Goal: Task Accomplishment & Management: Manage account settings

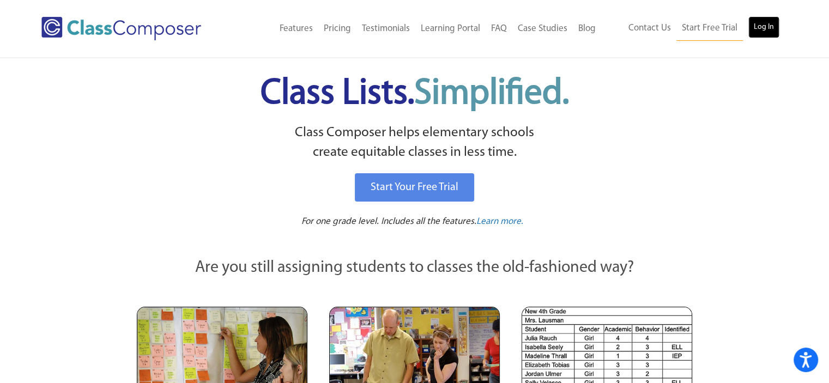
click at [761, 29] on link "Log In" at bounding box center [763, 27] width 31 height 22
click at [771, 27] on link "Log In" at bounding box center [763, 27] width 31 height 22
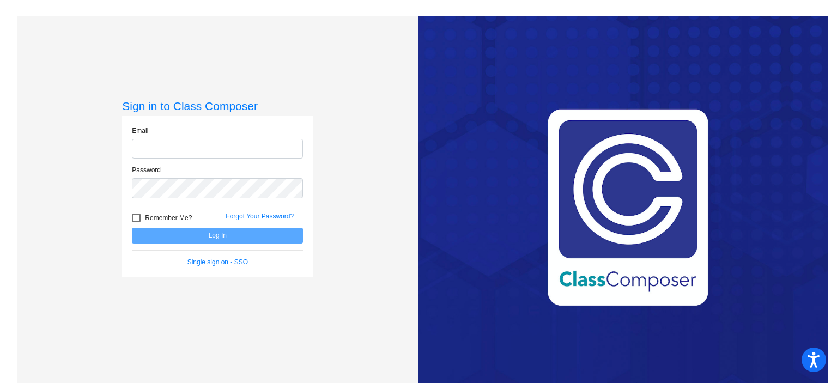
type input "[EMAIL_ADDRESS][DOMAIN_NAME]"
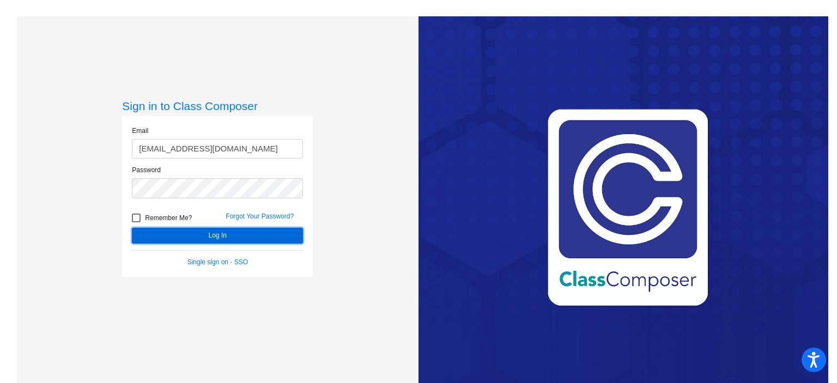
click at [209, 240] on button "Log In" at bounding box center [217, 236] width 171 height 16
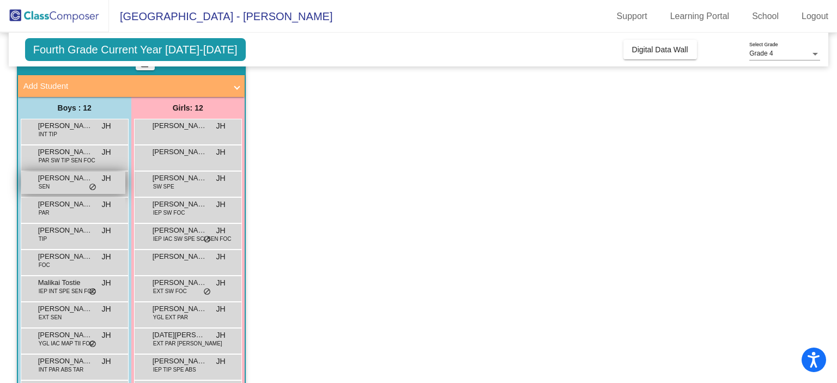
scroll to position [13, 0]
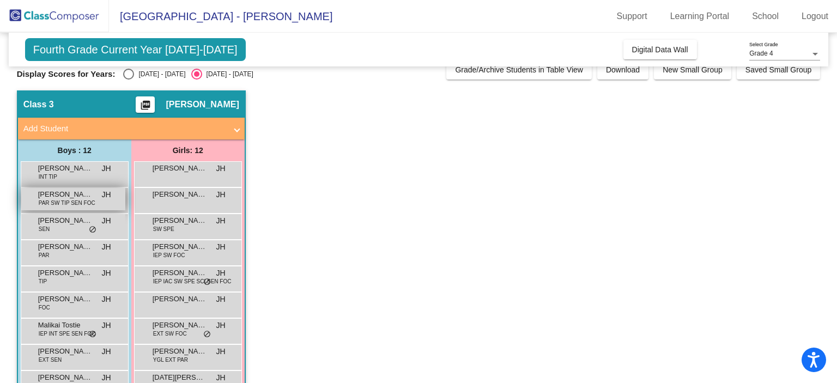
click at [78, 203] on span "PAR SW TIP SEN FOC" at bounding box center [67, 203] width 57 height 8
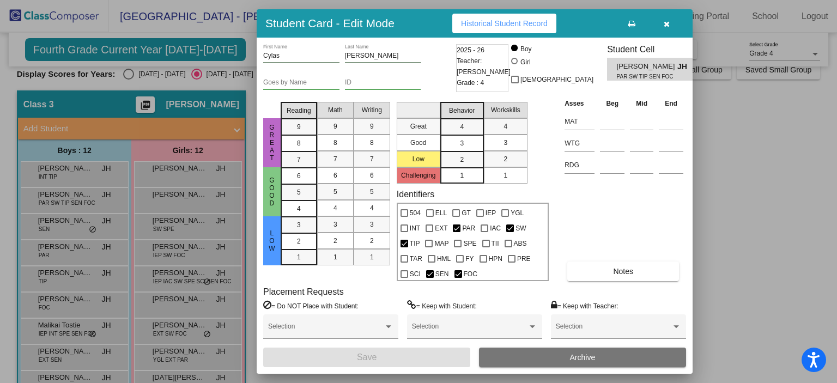
click at [466, 25] on span "Historical Student Record" at bounding box center [504, 23] width 87 height 9
click at [615, 269] on span "Notes" at bounding box center [623, 271] width 20 height 9
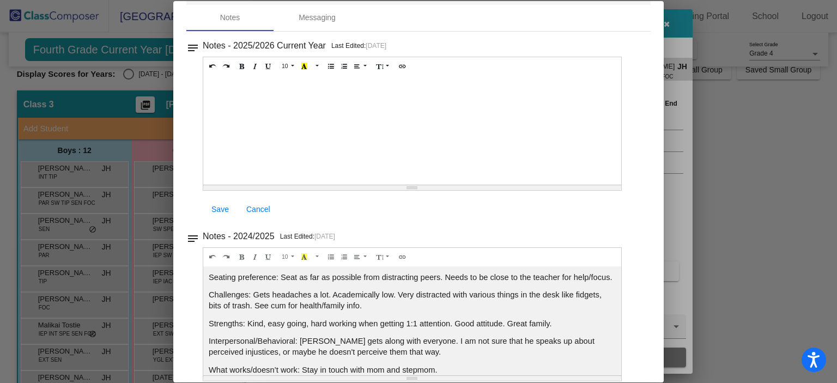
scroll to position [0, 0]
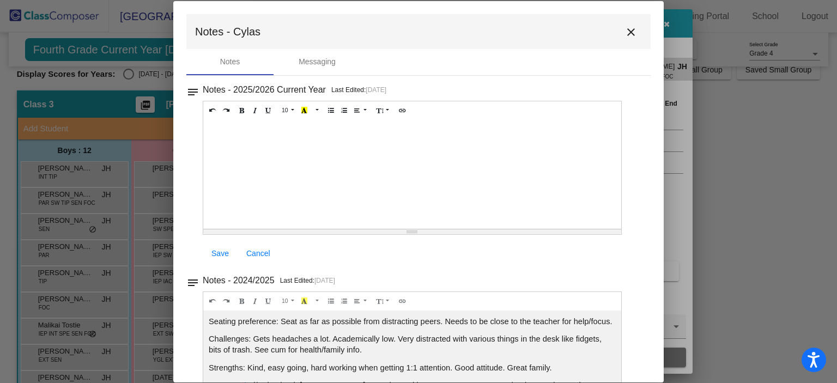
click at [631, 40] on button "close" at bounding box center [631, 32] width 22 height 22
